Goal: Find specific page/section: Find specific page/section

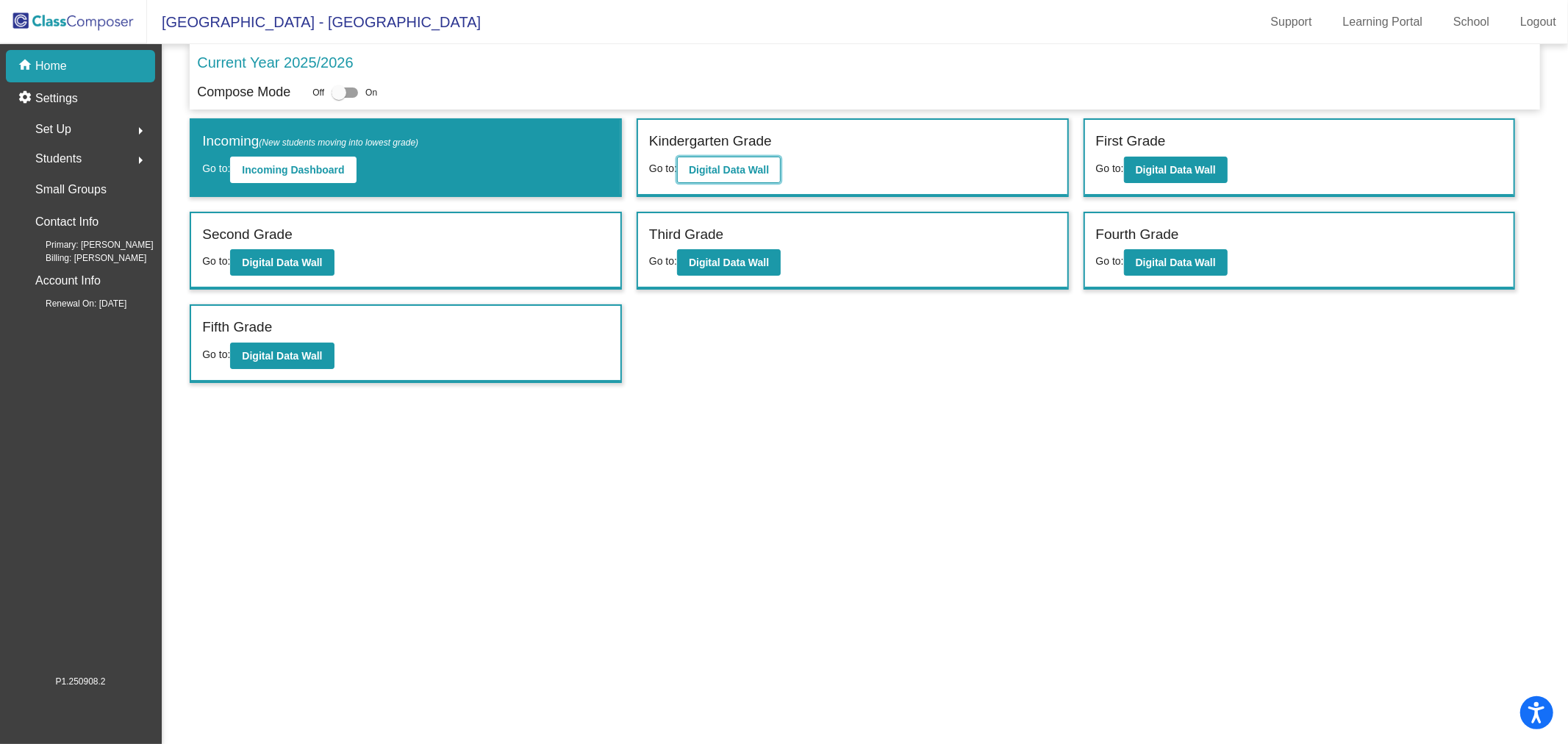
click at [736, 175] on b "Digital Data Wall" at bounding box center [729, 169] width 80 height 12
click at [1141, 171] on b "Digital Data Wall" at bounding box center [1176, 169] width 80 height 12
click at [294, 265] on b "Digital Data Wall" at bounding box center [282, 262] width 80 height 12
click at [707, 262] on b "Digital Data Wall" at bounding box center [729, 262] width 80 height 12
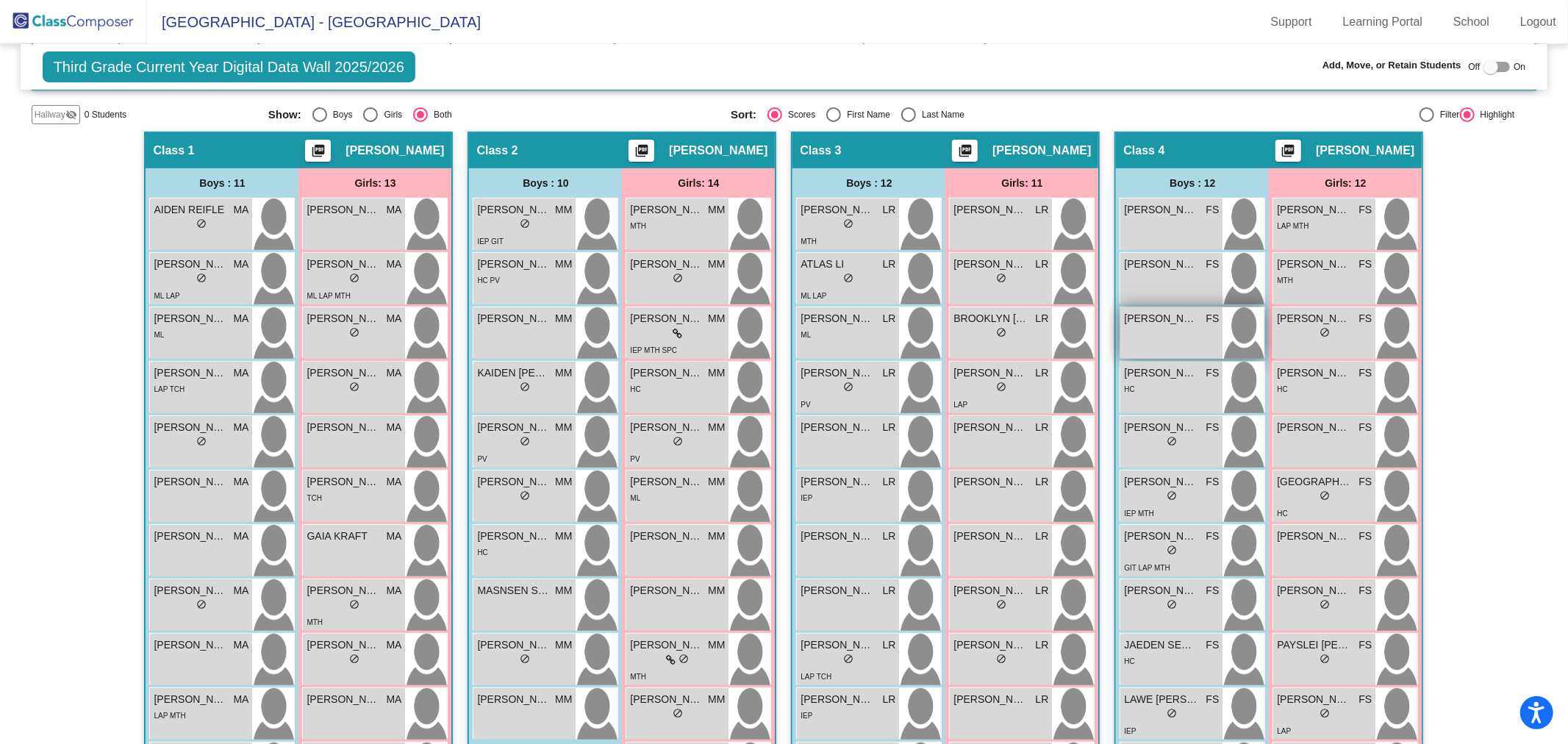
scroll to position [937, 0]
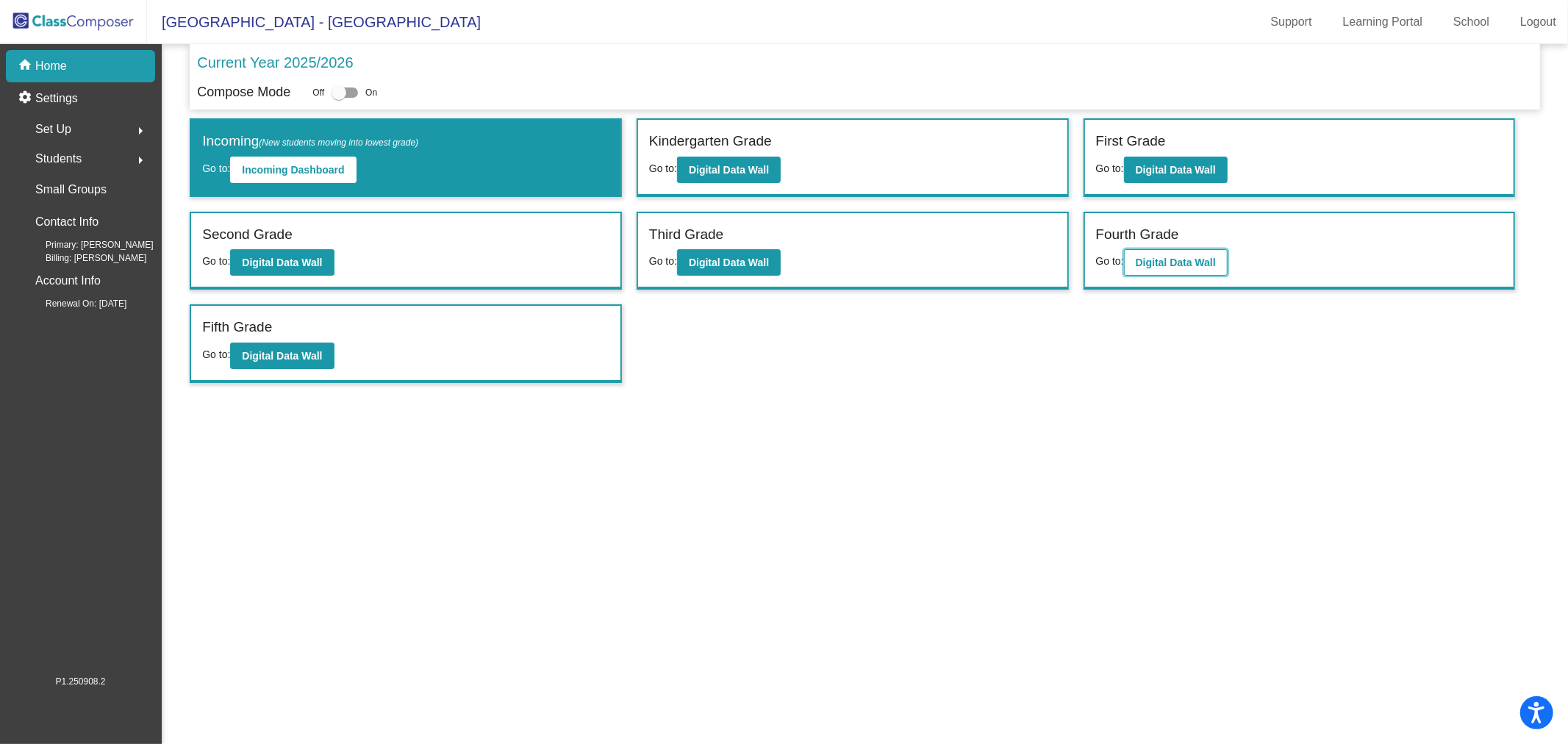
click at [1215, 258] on button "Digital Data Wall" at bounding box center [1176, 262] width 103 height 27
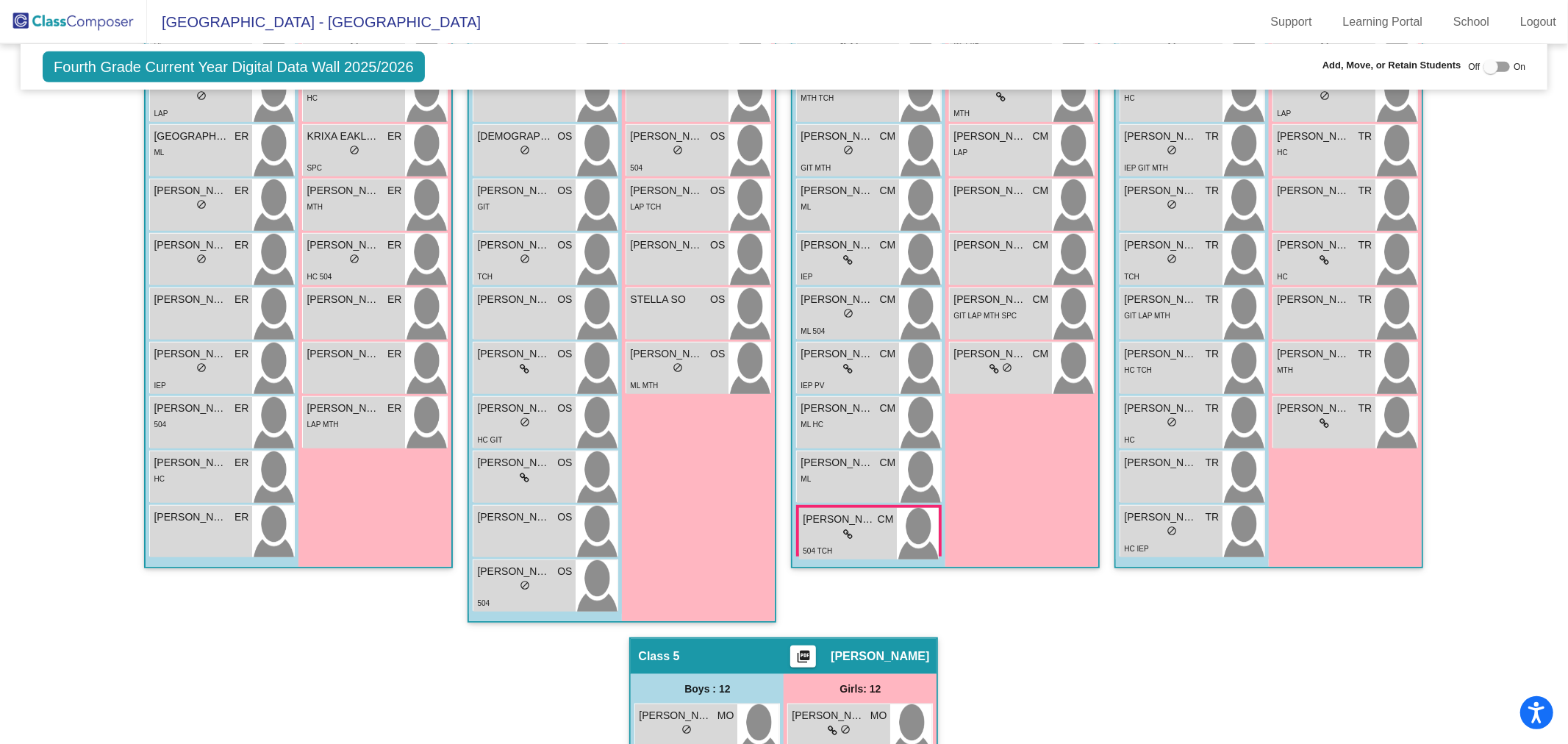
scroll to position [937, 0]
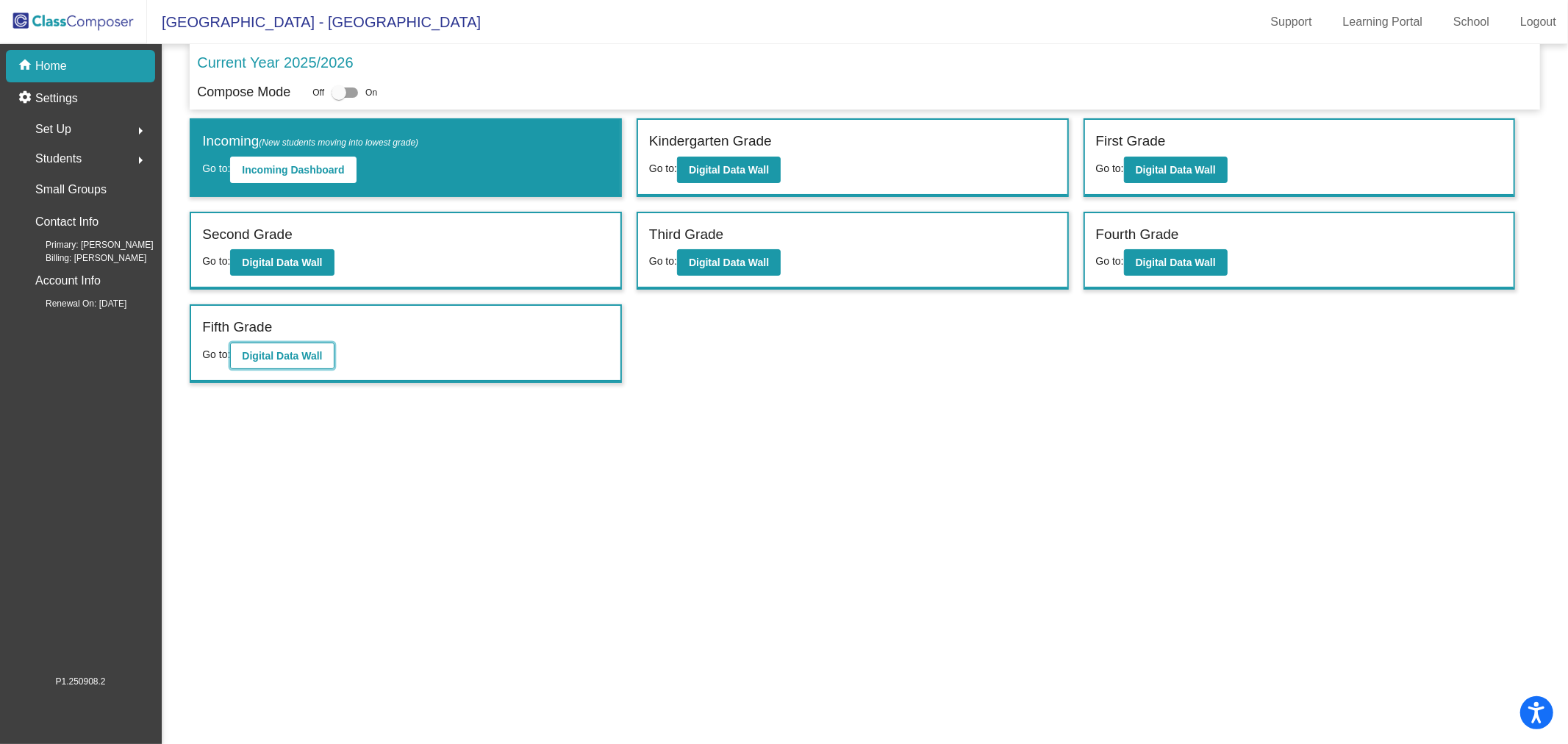
click at [282, 362] on button "Digital Data Wall" at bounding box center [282, 356] width 103 height 27
